Goal: Task Accomplishment & Management: Manage account settings

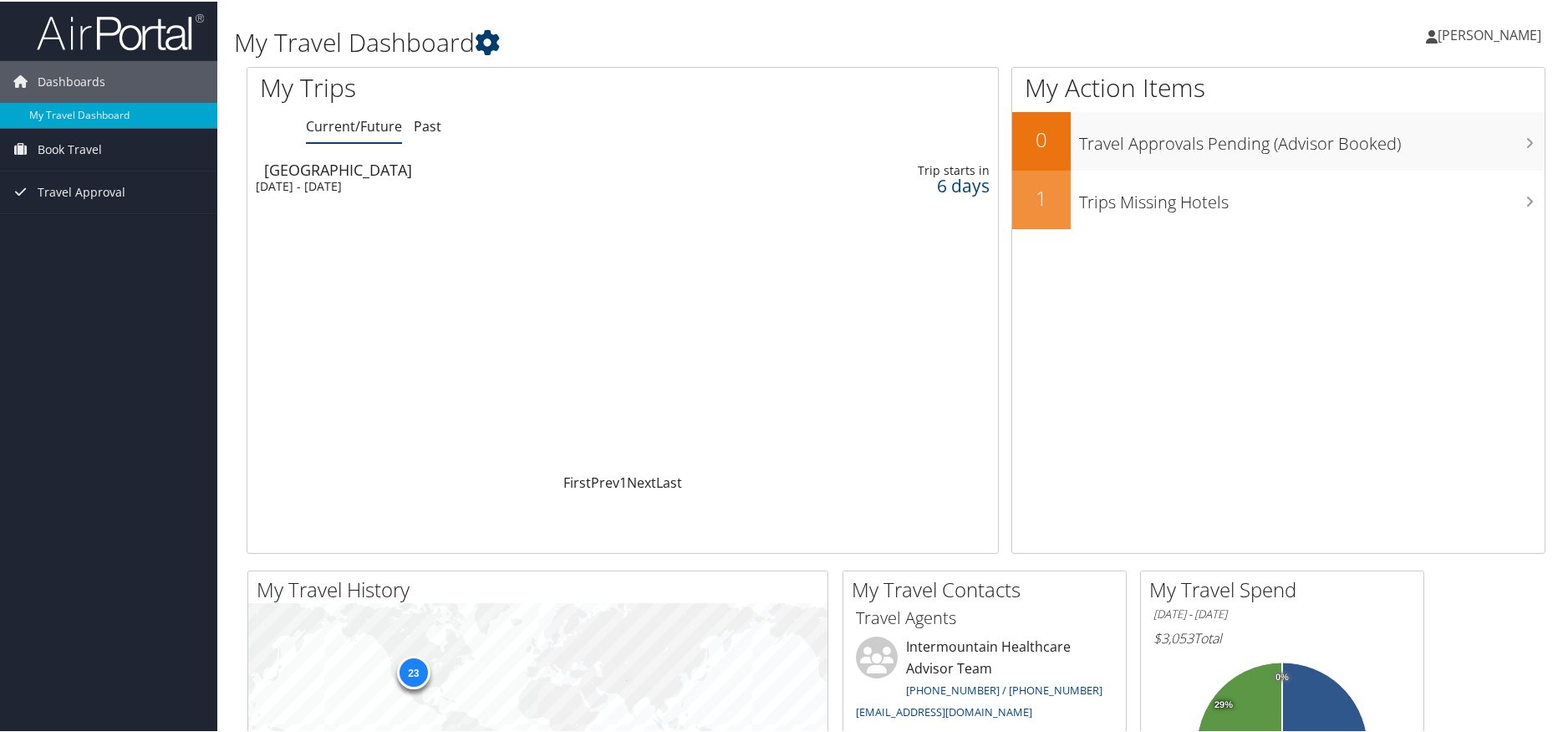
click at [486, 37] on icon at bounding box center [487, 41] width 25 height 25
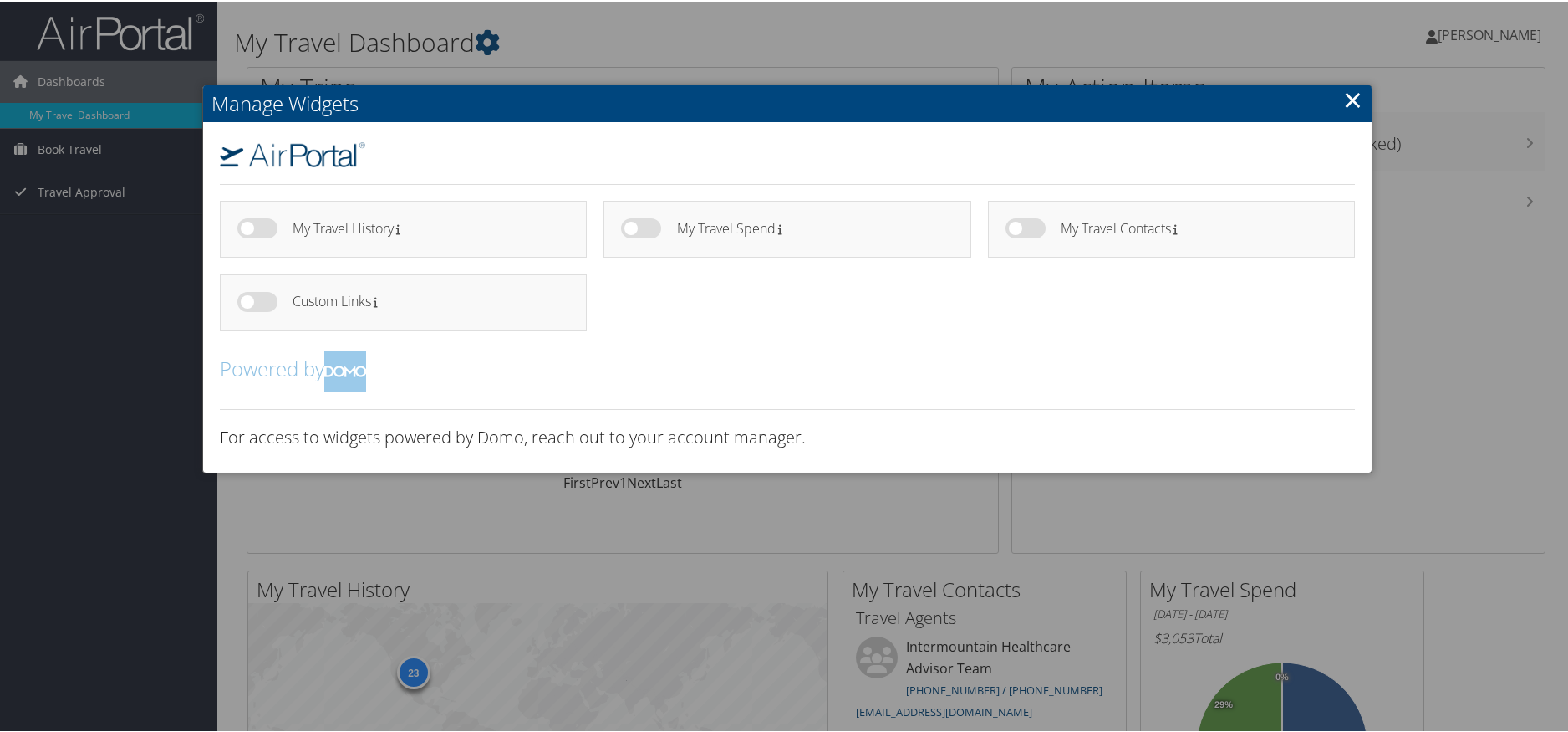
click at [1019, 224] on label at bounding box center [1025, 226] width 40 height 20
click at [1019, 224] on input "checkbox" at bounding box center [1018, 229] width 10 height 10
checkbox input "true"
click at [1347, 99] on link "×" at bounding box center [1353, 97] width 19 height 33
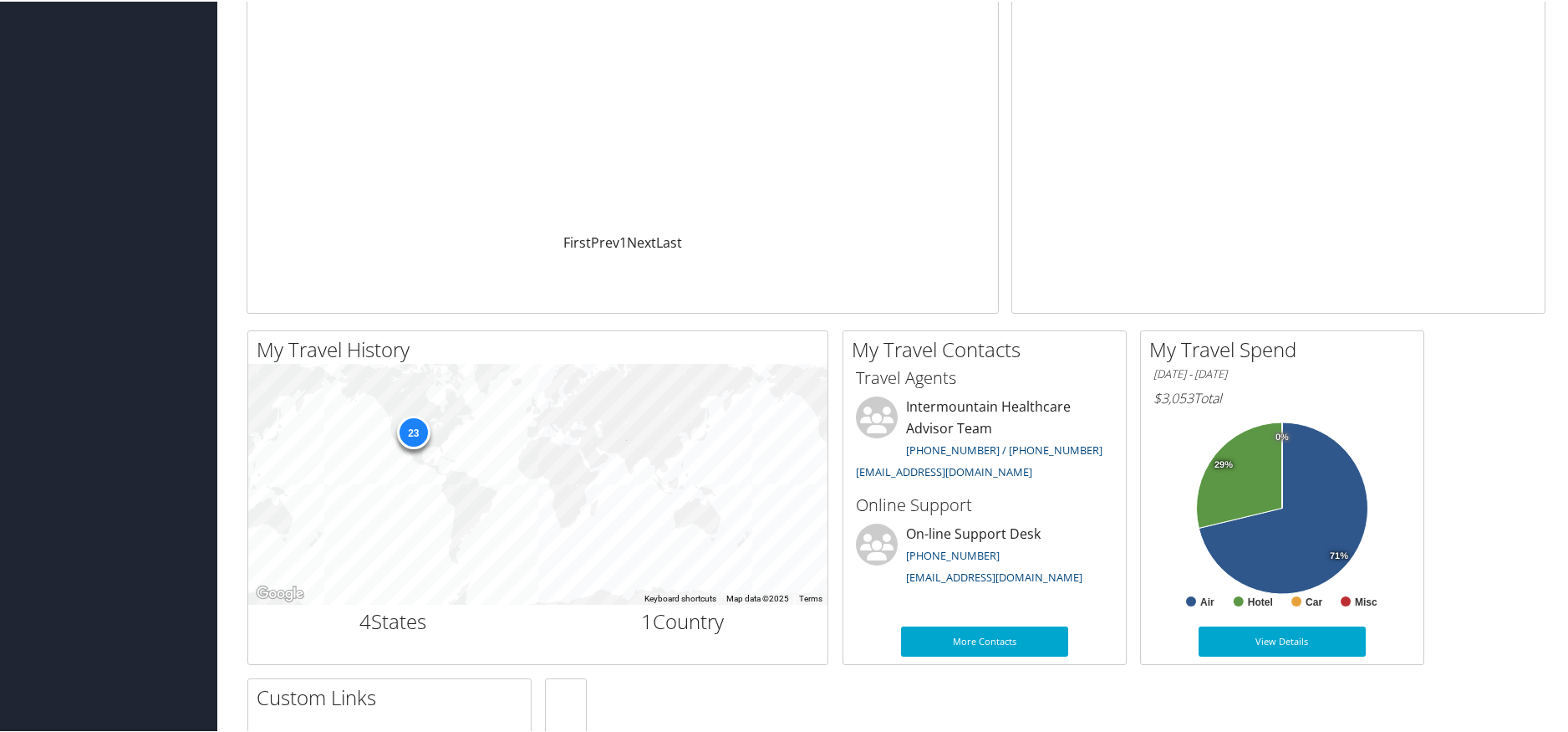
scroll to position [251, 0]
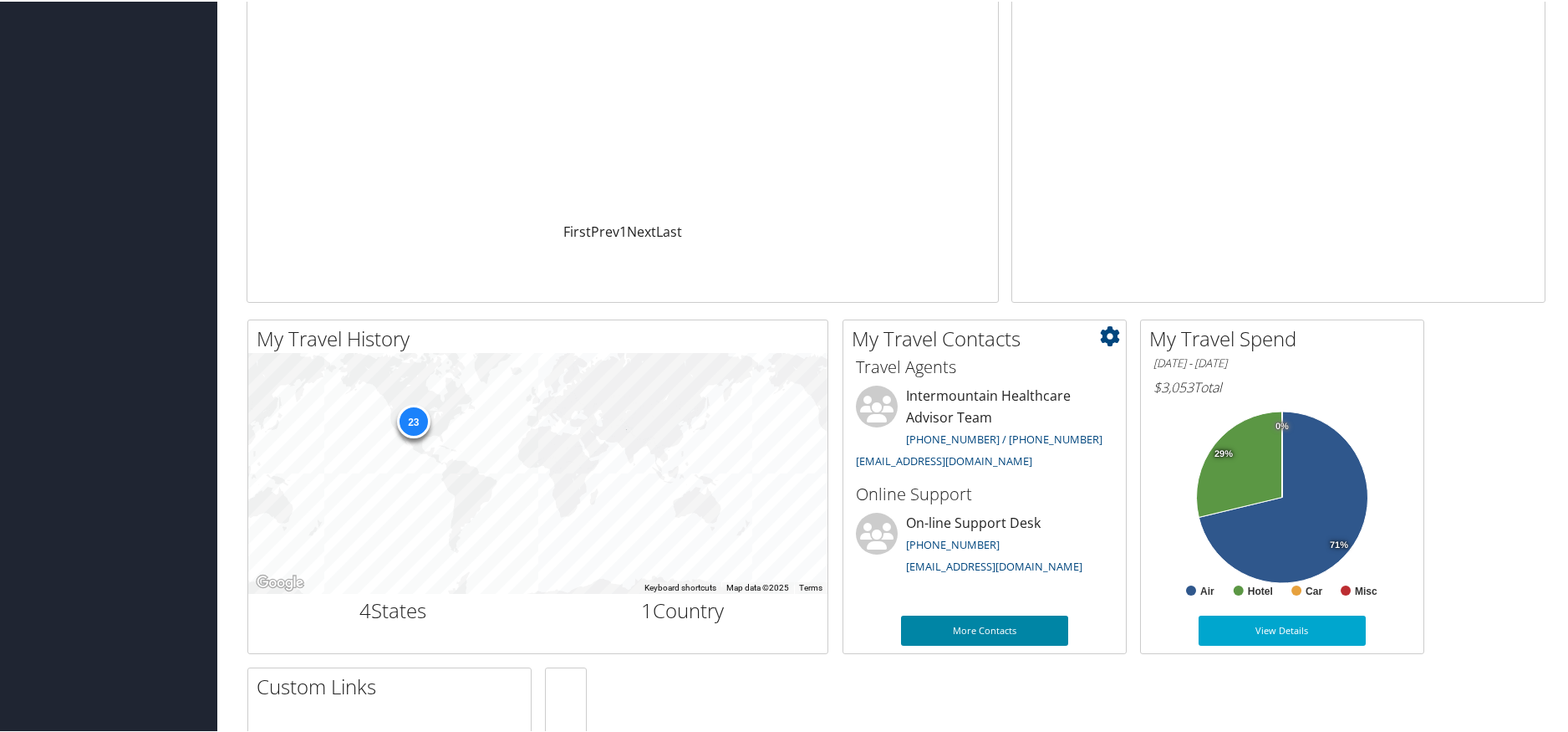
click at [1014, 633] on link "More Contacts" at bounding box center [984, 629] width 167 height 30
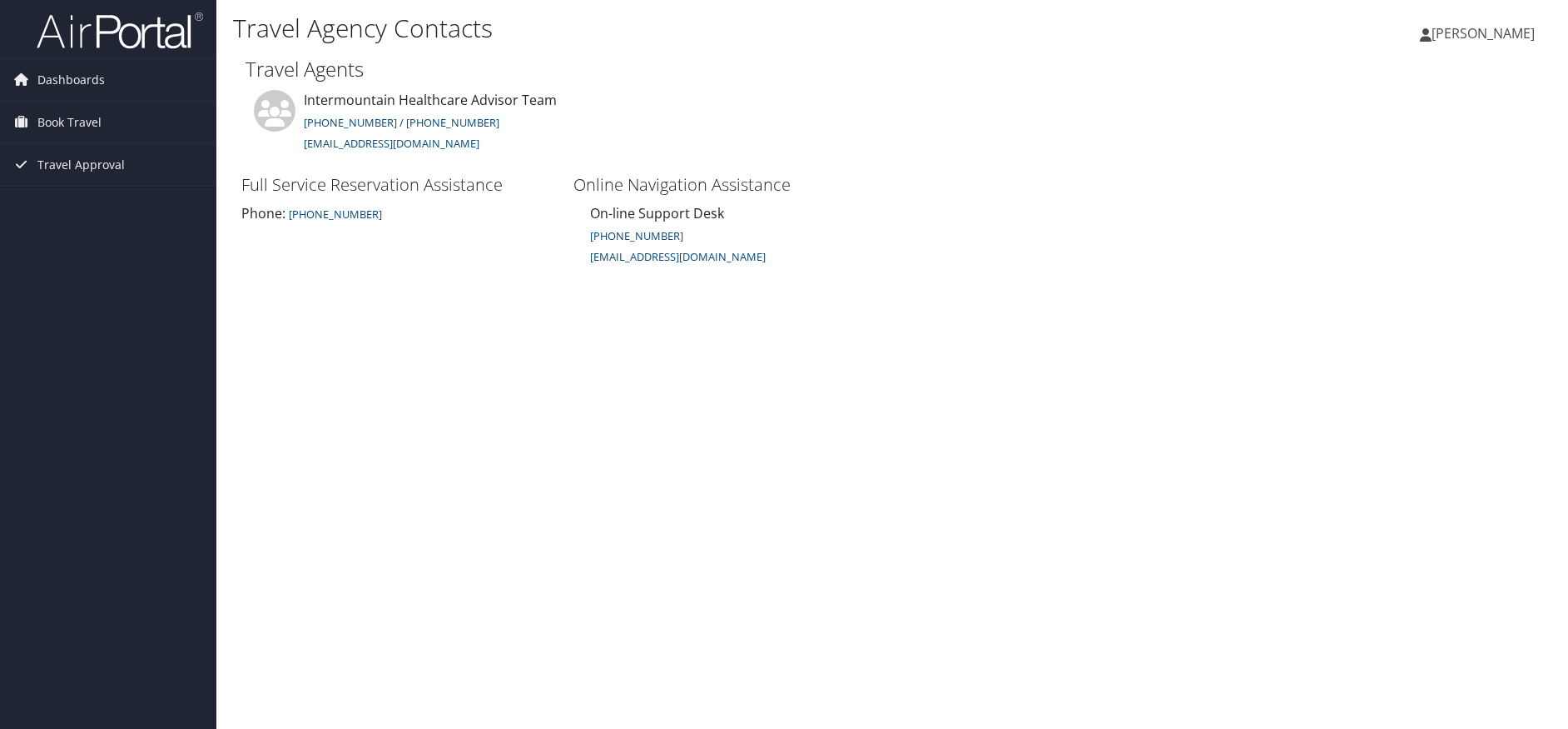
click at [1449, 26] on span "[PERSON_NAME]" at bounding box center [1483, 33] width 103 height 18
click at [1435, 95] on link "My Settings" at bounding box center [1441, 92] width 185 height 28
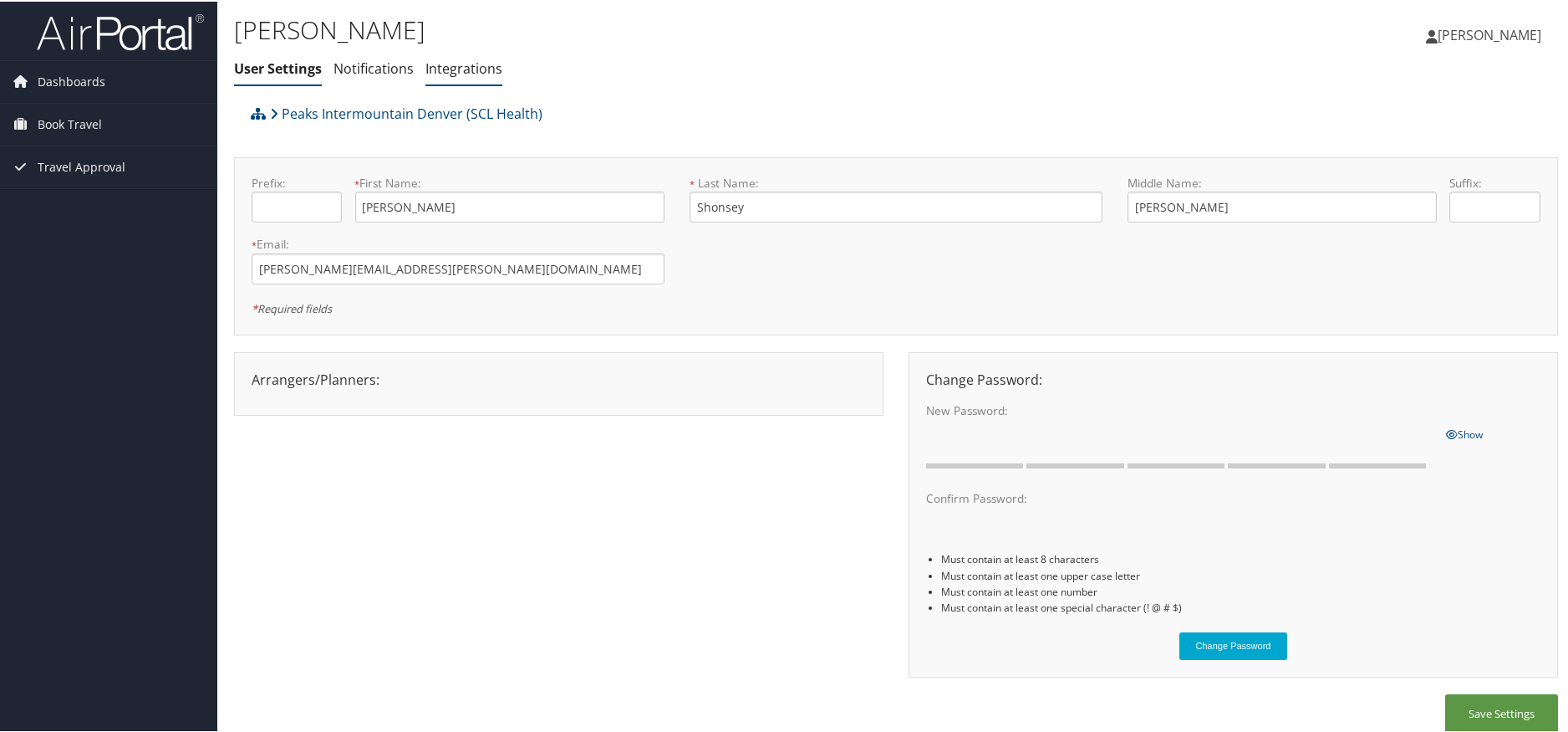
click at [439, 72] on link "Integrations" at bounding box center [463, 66] width 77 height 18
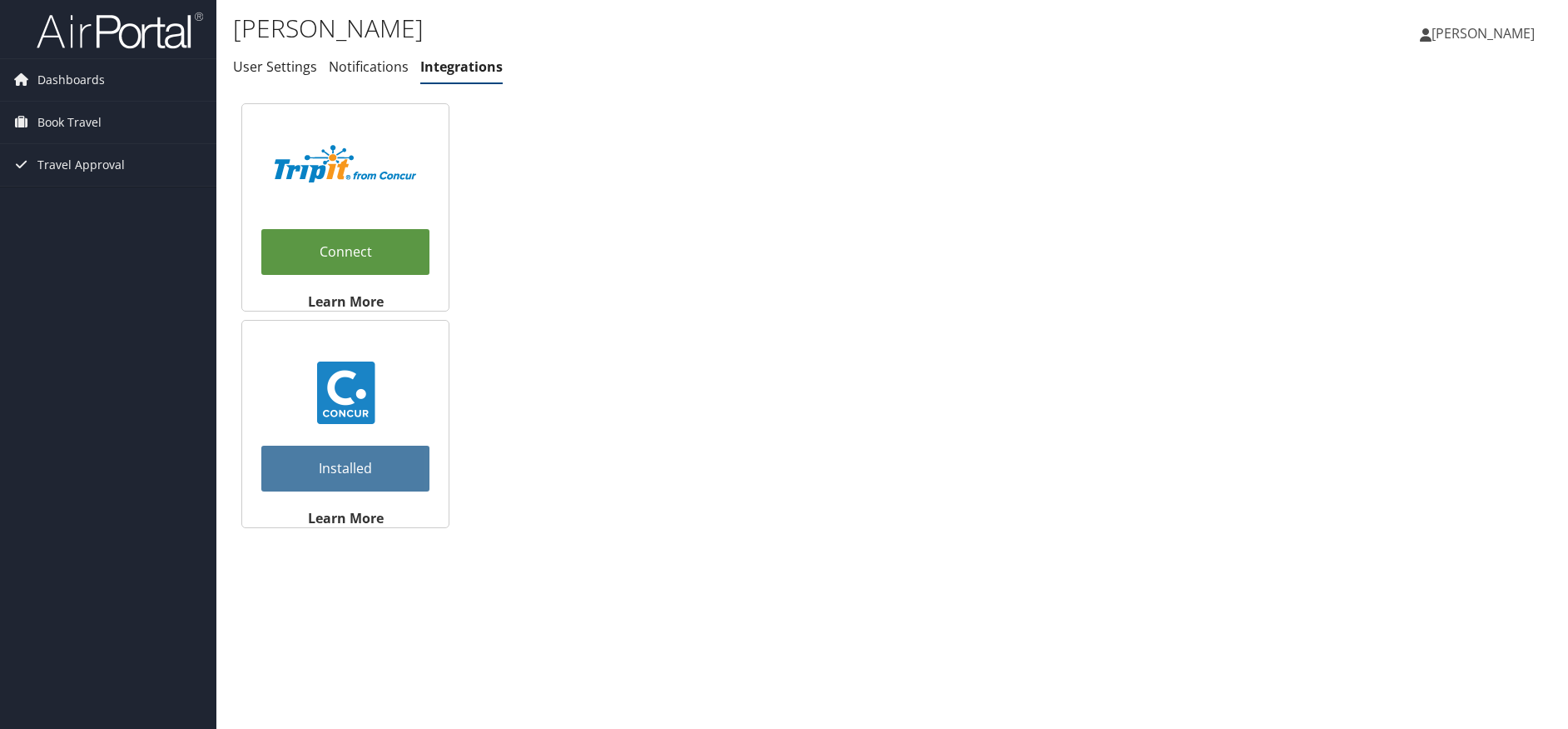
click at [359, 74] on link "Notifications" at bounding box center [369, 66] width 80 height 18
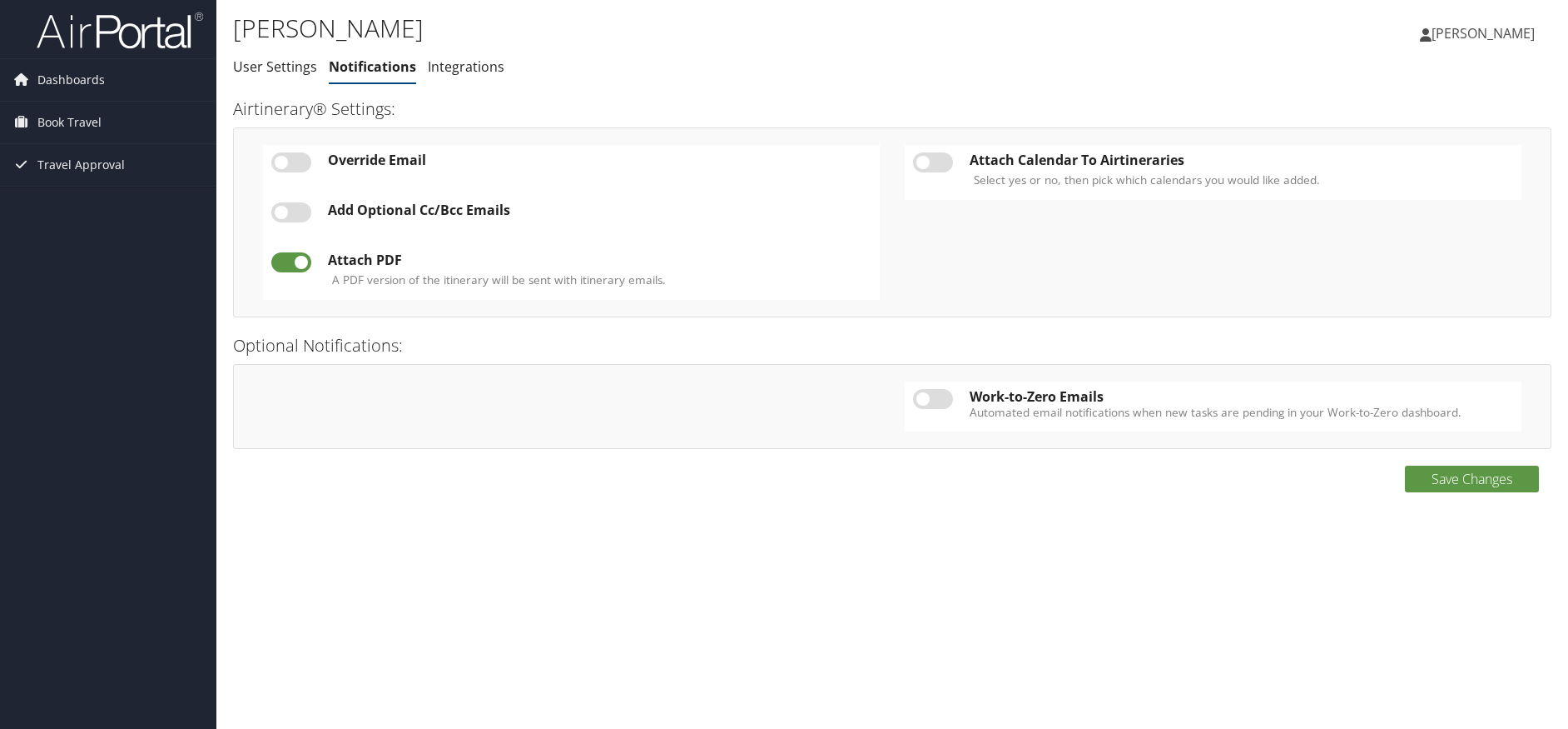
click at [1457, 38] on span "[PERSON_NAME]" at bounding box center [1483, 33] width 103 height 18
click at [1457, 126] on link "Travel Agency Contacts" at bounding box center [1441, 120] width 185 height 28
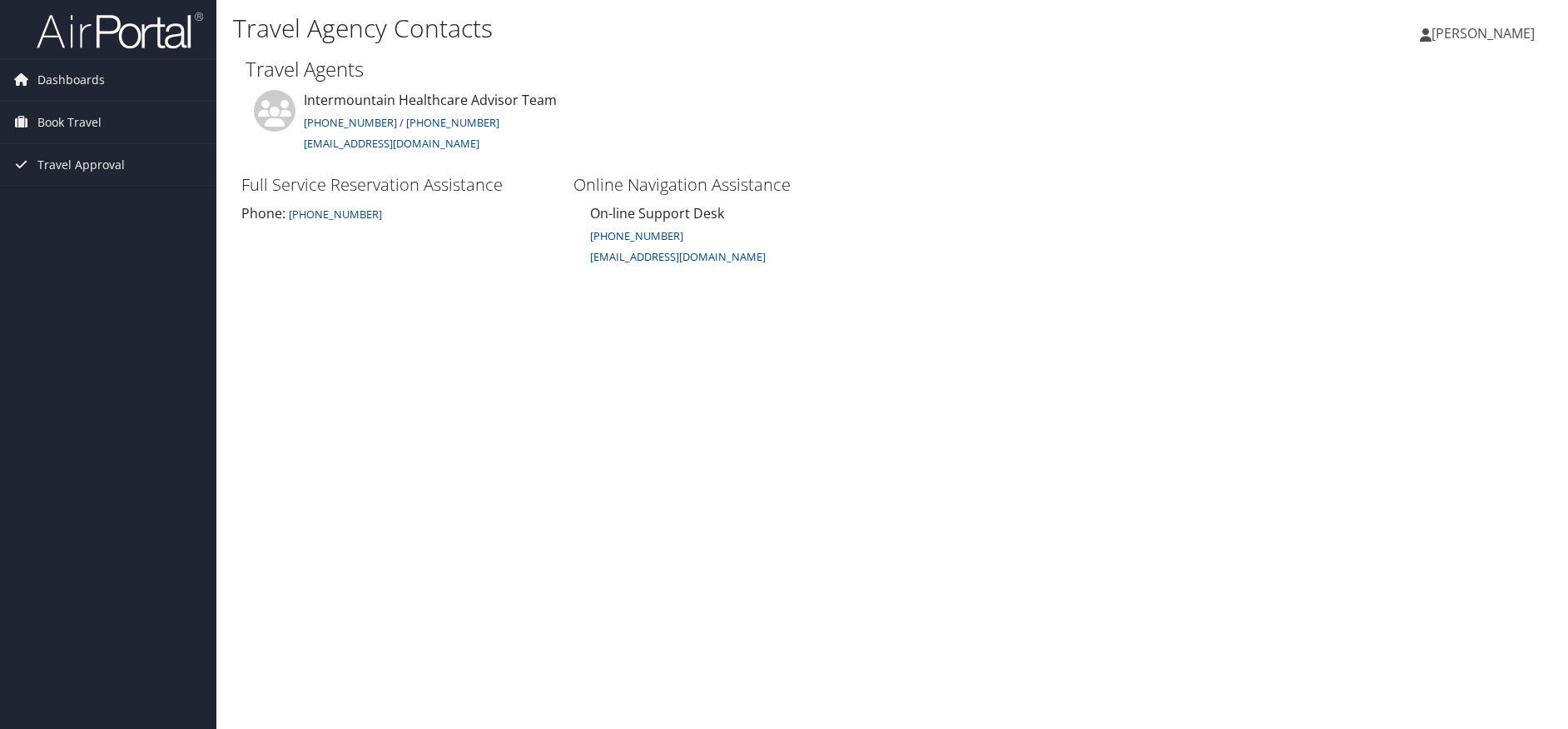
click at [1499, 35] on span "[PERSON_NAME]" at bounding box center [1483, 33] width 103 height 18
click at [1446, 146] on link "View Travel Profile" at bounding box center [1441, 148] width 185 height 28
